Goal: Check status: Check status

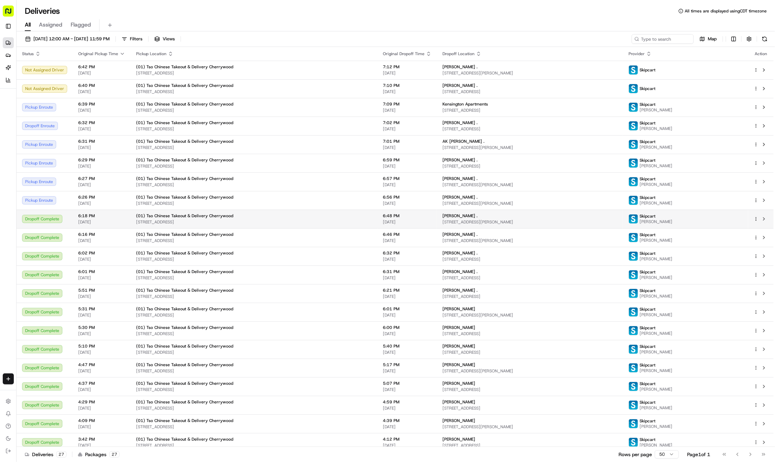
click at [443, 219] on span "[PERSON_NAME] ." at bounding box center [460, 216] width 35 height 6
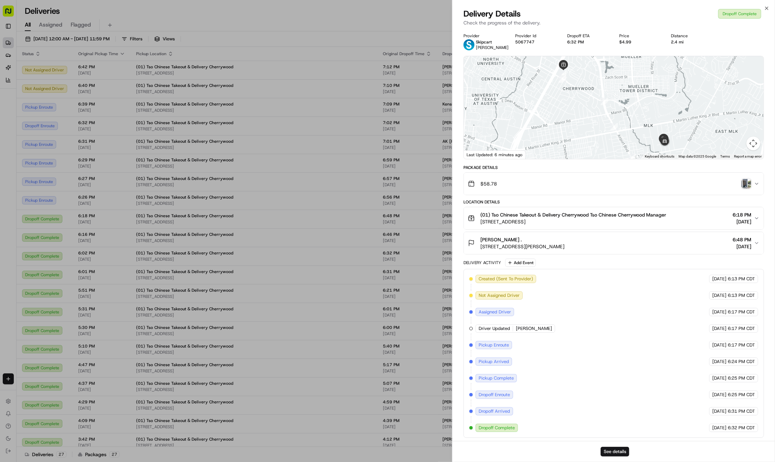
click at [650, 145] on div at bounding box center [614, 107] width 300 height 103
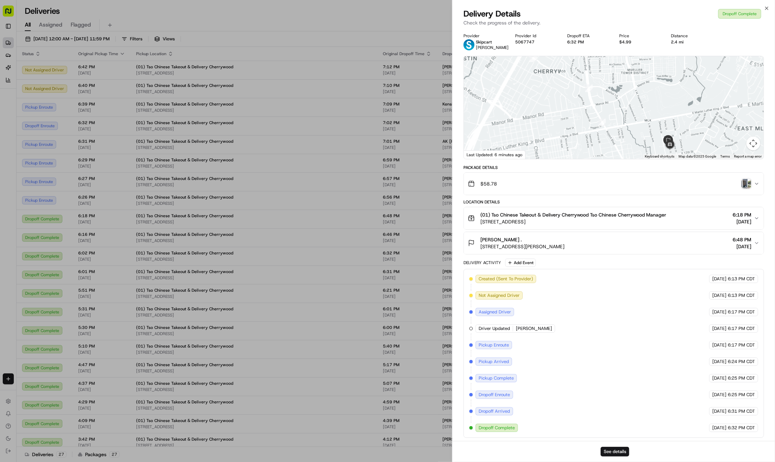
click at [650, 145] on div at bounding box center [614, 107] width 300 height 103
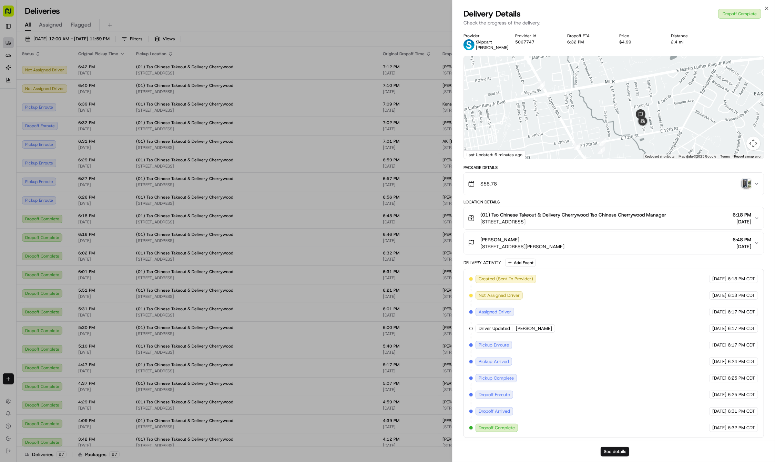
drag, startPoint x: 661, startPoint y: 142, endPoint x: 622, endPoint y: 111, distance: 50.0
click at [622, 111] on div at bounding box center [614, 107] width 300 height 103
click at [625, 118] on div at bounding box center [614, 107] width 300 height 103
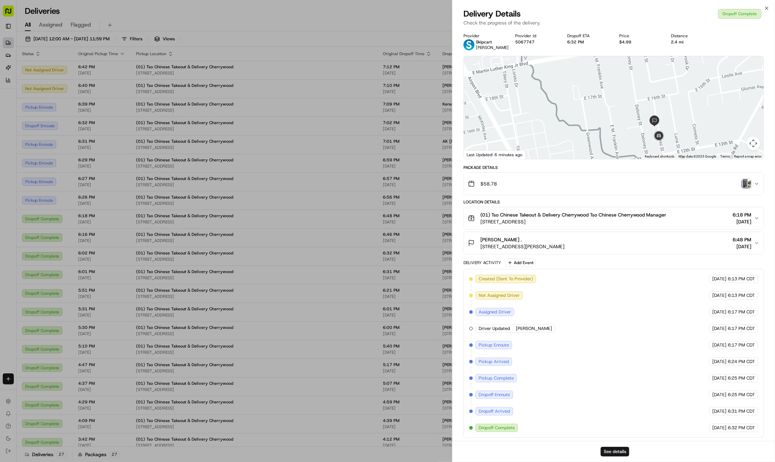
click at [631, 123] on div at bounding box center [614, 107] width 300 height 103
drag, startPoint x: 634, startPoint y: 128, endPoint x: 603, endPoint y: 123, distance: 31.4
click at [603, 123] on div at bounding box center [614, 107] width 300 height 103
drag, startPoint x: 636, startPoint y: 137, endPoint x: 587, endPoint y: 115, distance: 53.5
click at [587, 115] on div at bounding box center [614, 107] width 300 height 103
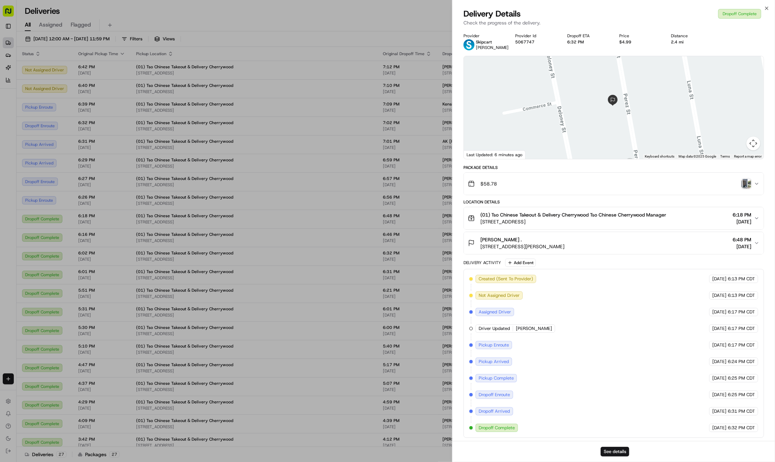
click at [746, 188] on img "button" at bounding box center [747, 184] width 10 height 10
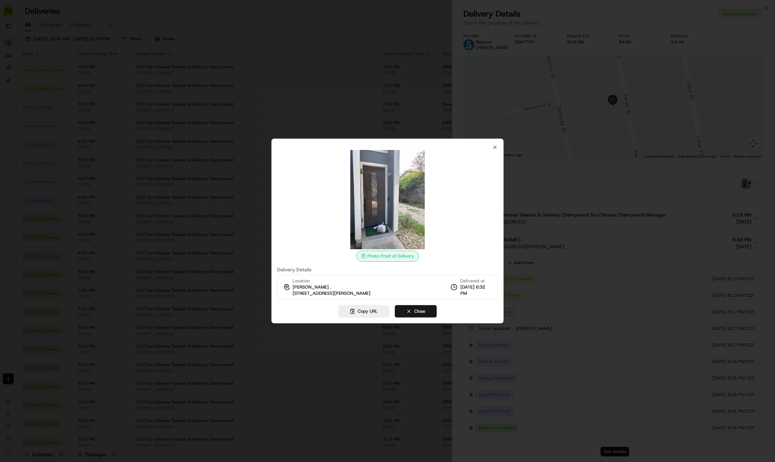
click at [380, 205] on img at bounding box center [387, 199] width 99 height 99
click at [495, 149] on icon "button" at bounding box center [496, 147] width 6 height 6
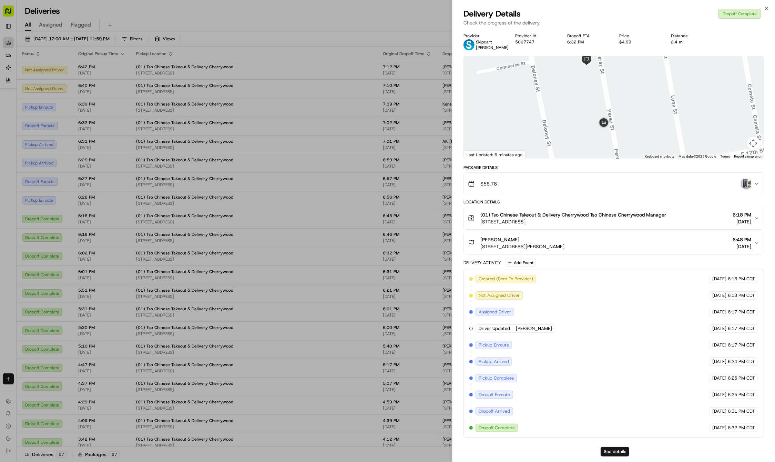
drag, startPoint x: 559, startPoint y: 131, endPoint x: 532, endPoint y: 89, distance: 50.0
click at [532, 89] on div at bounding box center [614, 107] width 300 height 103
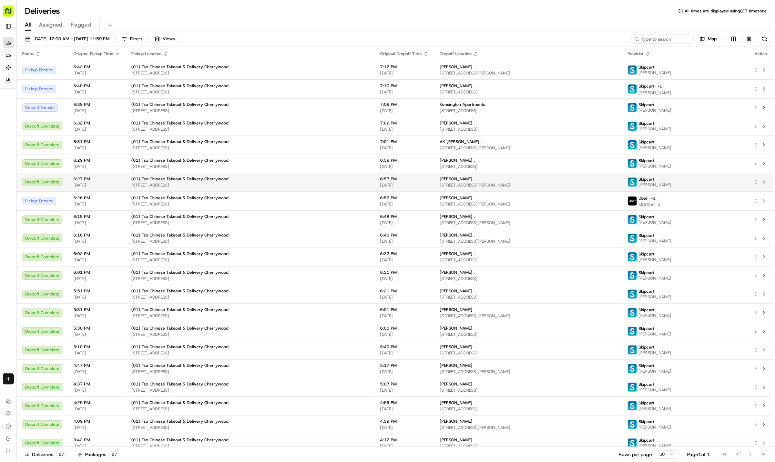
click at [467, 224] on span "[STREET_ADDRESS][PERSON_NAME]" at bounding box center [528, 223] width 177 height 6
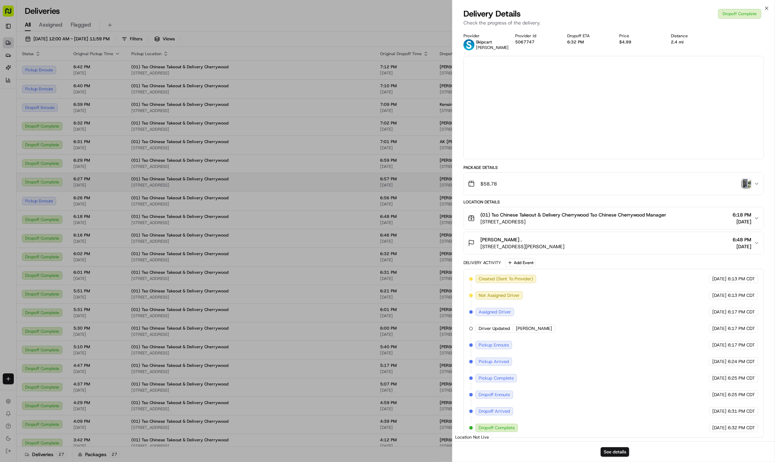
click at [476, 224] on div at bounding box center [387, 231] width 775 height 462
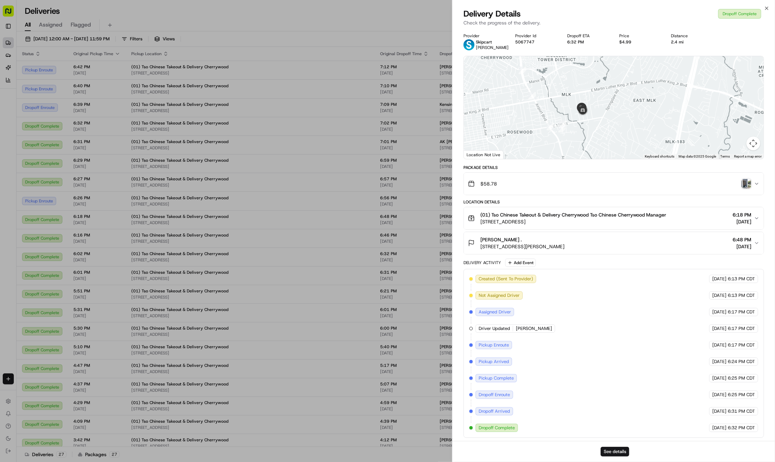
drag, startPoint x: 682, startPoint y: 135, endPoint x: 596, endPoint y: 110, distance: 89.1
click at [596, 110] on div at bounding box center [614, 107] width 300 height 103
drag, startPoint x: 615, startPoint y: 128, endPoint x: 607, endPoint y: 114, distance: 15.3
click at [607, 114] on div at bounding box center [614, 107] width 300 height 103
click at [742, 189] on img "button" at bounding box center [747, 184] width 10 height 10
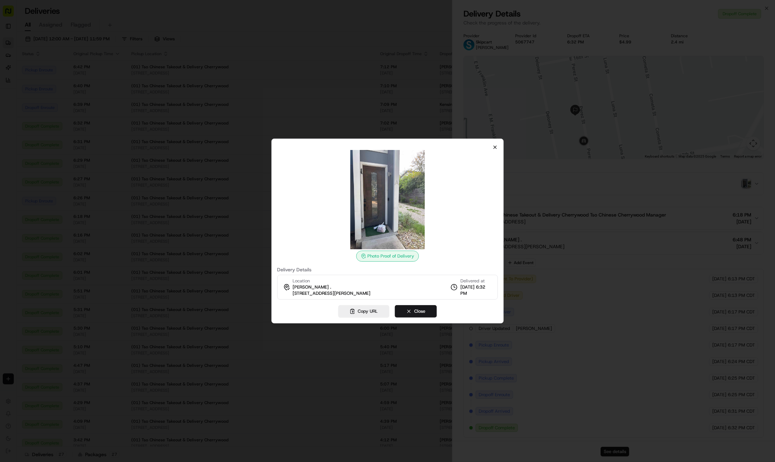
click at [495, 147] on icon "button" at bounding box center [496, 147] width 6 height 6
